Goal: Task Accomplishment & Management: Use online tool/utility

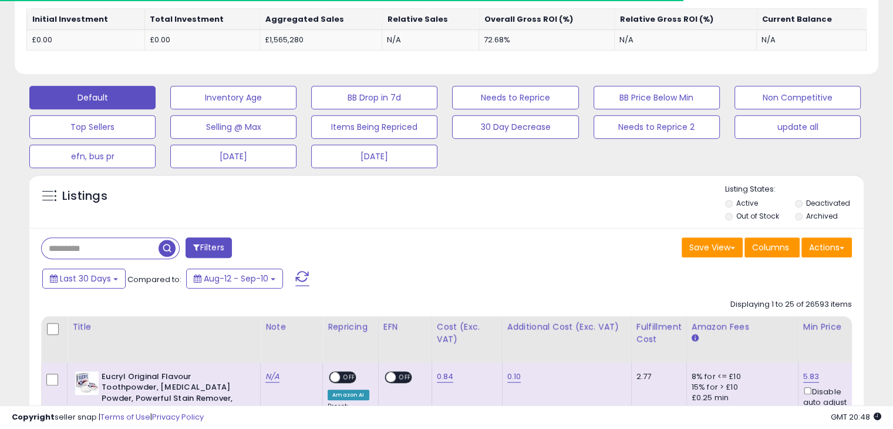
scroll to position [528, 0]
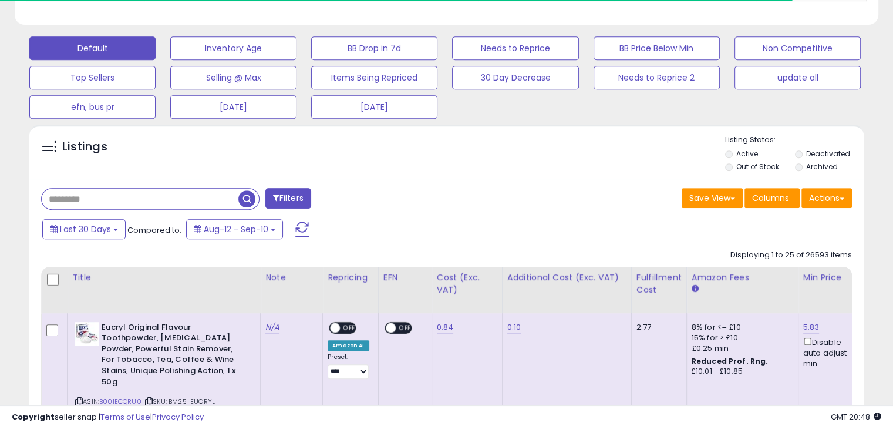
paste input "**********"
click at [244, 196] on span "button" at bounding box center [246, 198] width 17 height 17
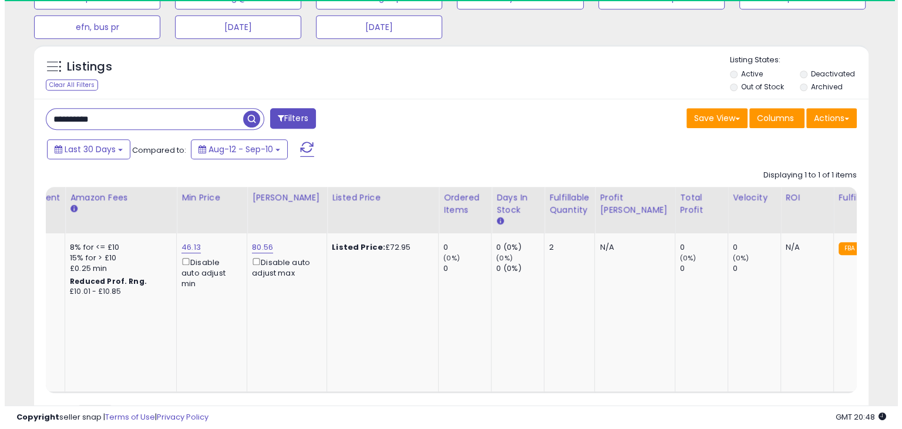
scroll to position [0, 0]
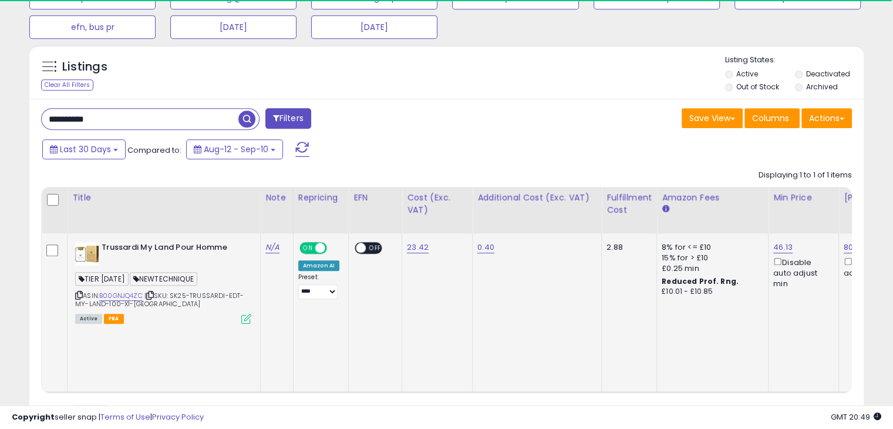
click at [249, 316] on icon at bounding box center [246, 319] width 10 height 10
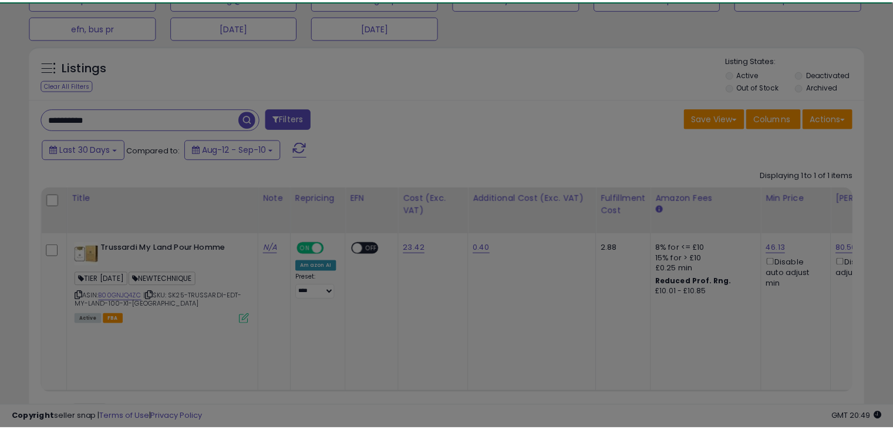
scroll to position [240, 488]
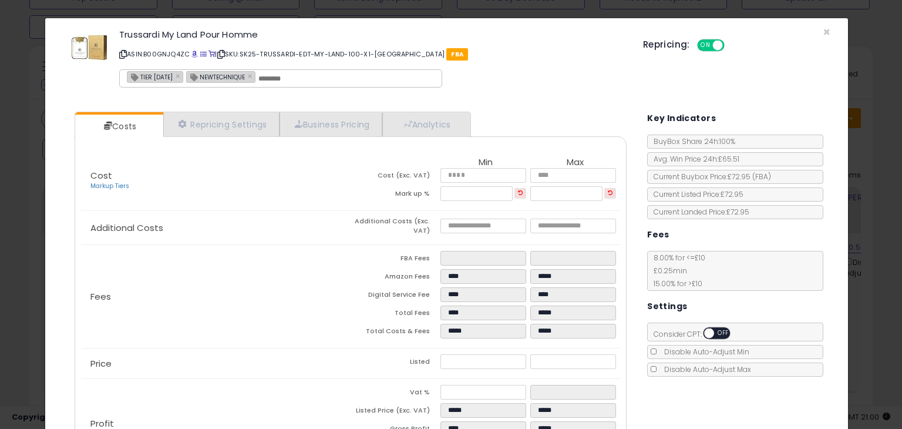
click at [0, 152] on div "× Close Trussardi My Land Pour Homme ASIN: B00GNJQ4ZC | SKU: SK25-TRUSSARDI-EDT…" at bounding box center [451, 214] width 902 height 429
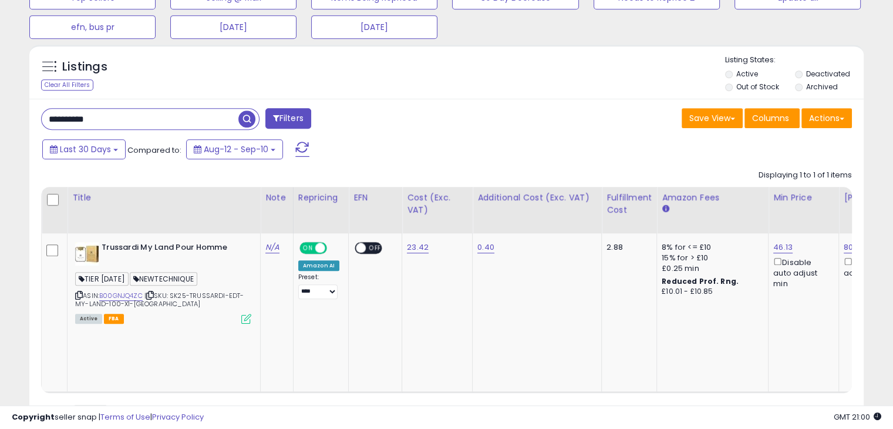
scroll to position [586886, 586643]
click at [133, 113] on input "**********" at bounding box center [140, 119] width 197 height 21
paste input "text"
type input "**********"
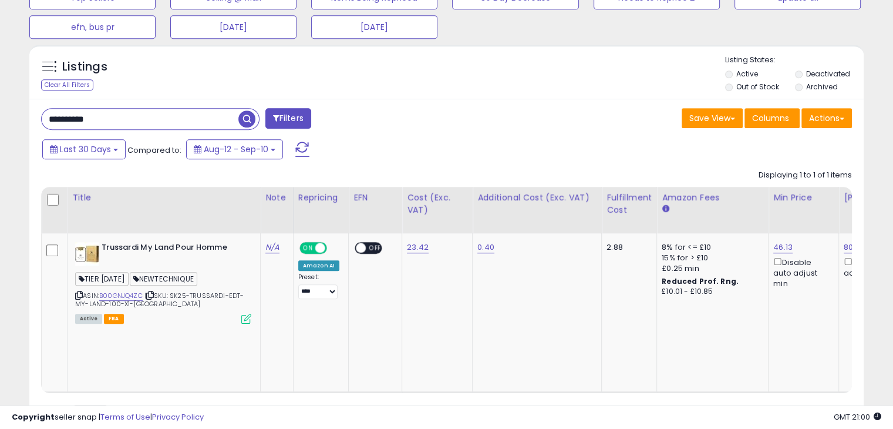
click at [240, 127] on span at bounding box center [248, 119] width 21 height 21
click at [247, 116] on span "button" at bounding box center [246, 118] width 17 height 17
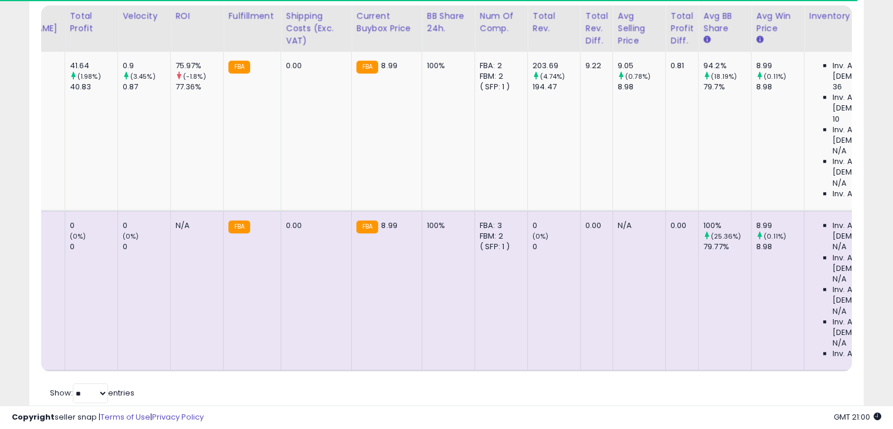
scroll to position [0, 0]
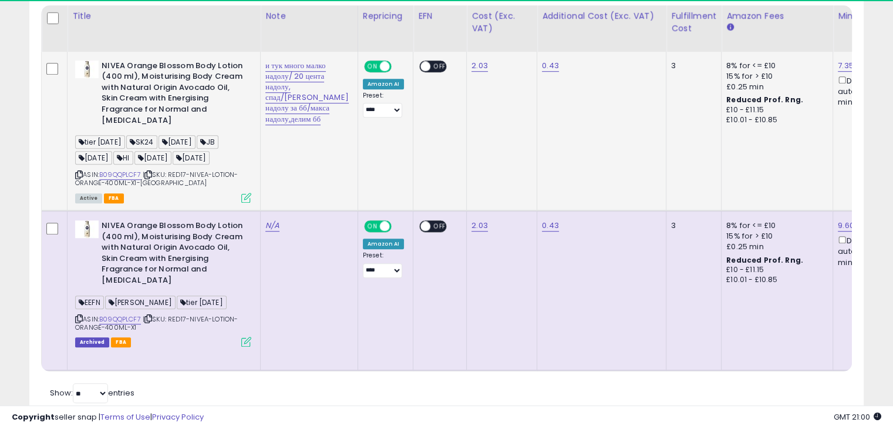
click at [249, 193] on icon at bounding box center [246, 198] width 10 height 10
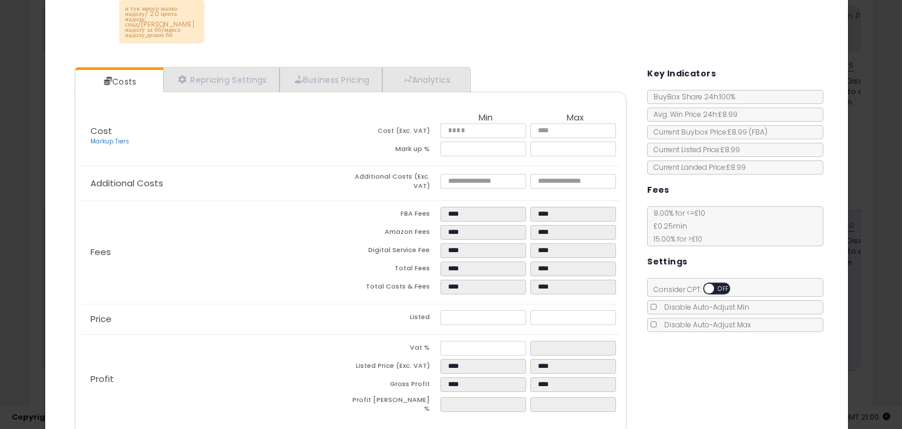
scroll to position [117, 0]
